Goal: Task Accomplishment & Management: Use online tool/utility

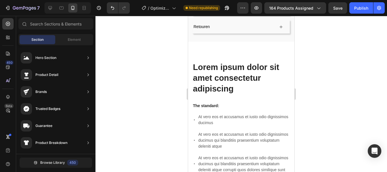
scroll to position [65, 0]
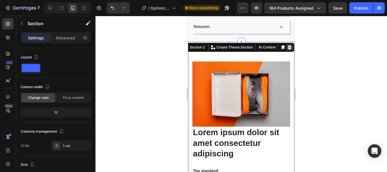
click at [288, 45] on icon at bounding box center [290, 47] width 5 height 5
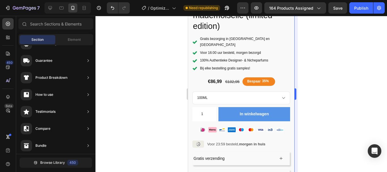
scroll to position [163, 0]
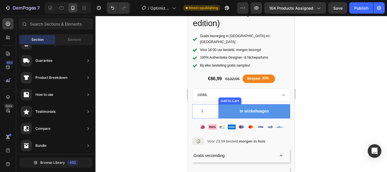
click at [231, 104] on button "In winkelwagen" at bounding box center [255, 111] width 72 height 14
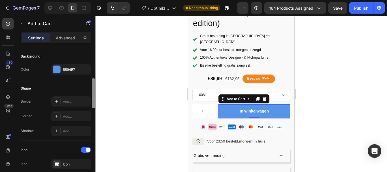
click at [93, 104] on div at bounding box center [93, 118] width 4 height 140
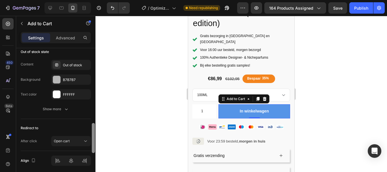
scroll to position [502, 0]
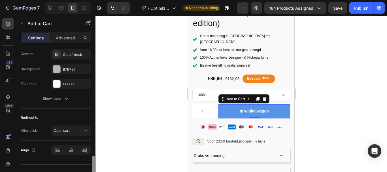
drag, startPoint x: 93, startPoint y: 104, endPoint x: 97, endPoint y: 182, distance: 77.8
click at [97, 0] on html "7 / Optimized PDP Need republishing Preview 164 products assigned Save Publish …" at bounding box center [193, 0] width 387 height 0
click at [66, 38] on p "Advanced" at bounding box center [65, 38] width 19 height 6
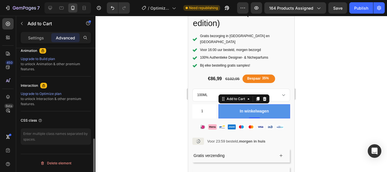
scroll to position [254, 0]
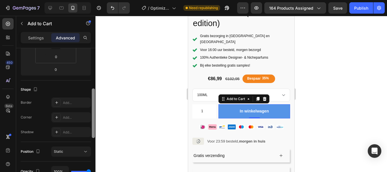
click at [93, 128] on div at bounding box center [93, 118] width 4 height 140
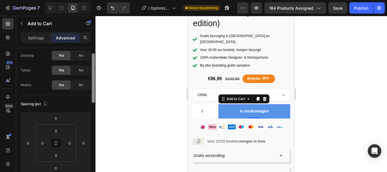
scroll to position [0, 0]
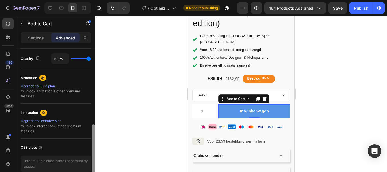
drag, startPoint x: 93, startPoint y: 127, endPoint x: 98, endPoint y: 170, distance: 42.8
click at [98, 0] on div "7 / Optimized PDP Need republishing Preview 164 products assigned Save Publish …" at bounding box center [193, 0] width 387 height 0
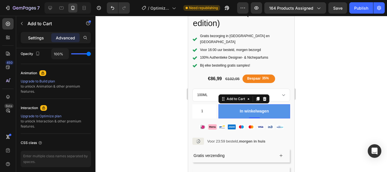
click at [39, 34] on div "Settings" at bounding box center [36, 37] width 28 height 9
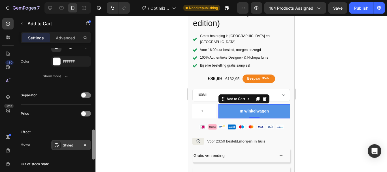
scroll to position [386, 0]
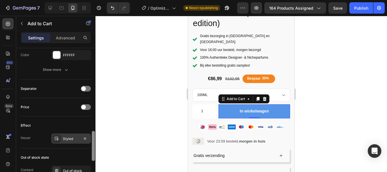
drag, startPoint x: 93, startPoint y: 111, endPoint x: 90, endPoint y: 144, distance: 33.3
click at [90, 144] on div "Layout Product source Chanel coco mademoiselle (limited edition) Size Width 100…" at bounding box center [55, 118] width 79 height 140
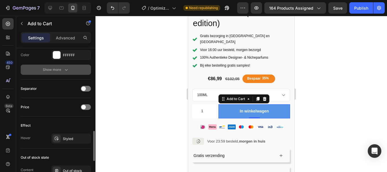
click at [59, 71] on div "Show more" at bounding box center [56, 70] width 26 height 6
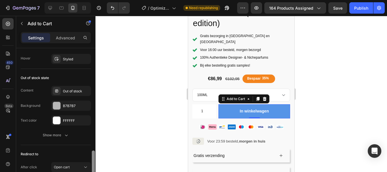
scroll to position [544, 0]
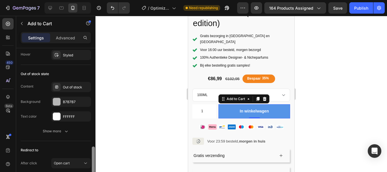
drag, startPoint x: 93, startPoint y: 137, endPoint x: 93, endPoint y: 171, distance: 34.0
click at [93, 171] on div at bounding box center [93, 160] width 3 height 27
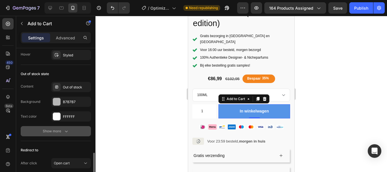
click at [58, 129] on div "Show more" at bounding box center [56, 131] width 26 height 6
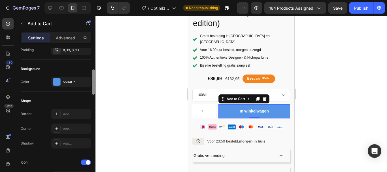
scroll to position [125, 0]
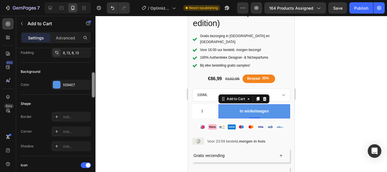
drag, startPoint x: 94, startPoint y: 156, endPoint x: 95, endPoint y: 75, distance: 80.8
click at [95, 75] on div at bounding box center [93, 120] width 4 height 140
click at [56, 85] on div at bounding box center [56, 84] width 7 height 7
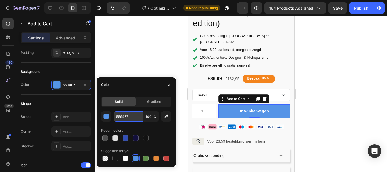
click at [123, 117] on input "5594E7" at bounding box center [128, 116] width 29 height 10
paste input "#00B67A"
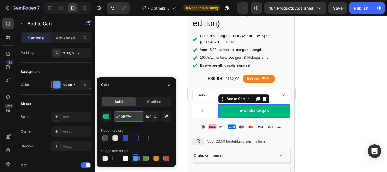
click at [117, 117] on input "#00B67A" at bounding box center [128, 116] width 29 height 10
type input "00B67A"
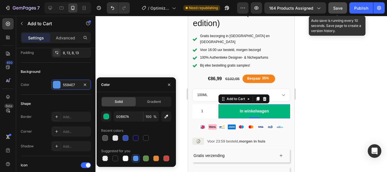
click at [341, 7] on span "Save" at bounding box center [338, 8] width 9 height 5
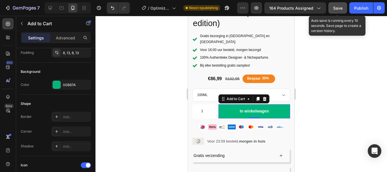
click at [344, 7] on button "Save" at bounding box center [338, 7] width 19 height 11
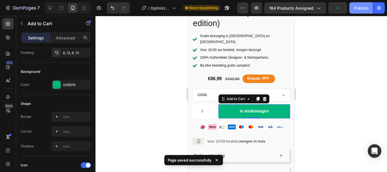
click at [358, 8] on div "Publish" at bounding box center [361, 8] width 14 height 6
